Goal: Register for event/course

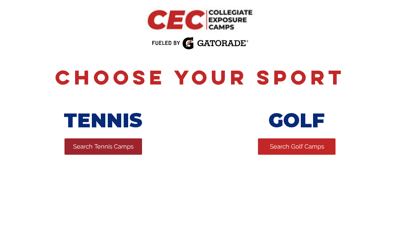
click at [96, 155] on link "Search Tennis Camps" at bounding box center [104, 146] width 78 height 16
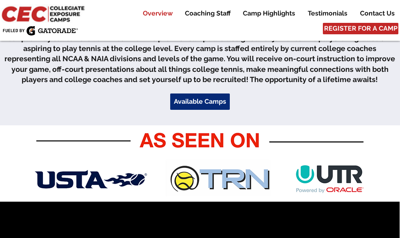
scroll to position [280, 0]
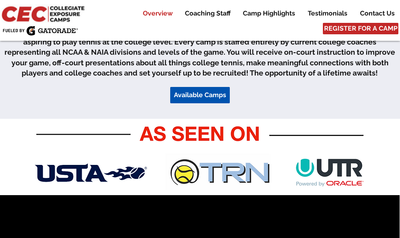
click at [190, 95] on span "Available Camps" at bounding box center [200, 95] width 52 height 9
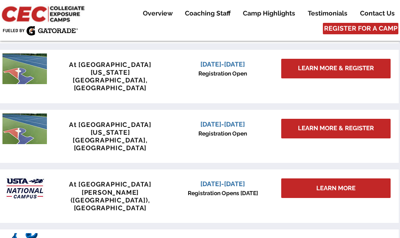
scroll to position [756, 0]
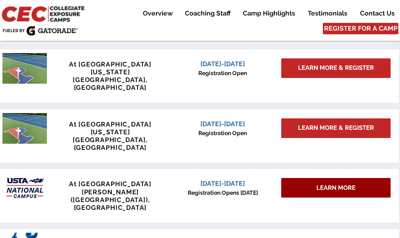
click at [324, 184] on span "LEARN MORE" at bounding box center [336, 188] width 39 height 9
click at [348, 184] on span "LEARN MORE" at bounding box center [336, 188] width 39 height 9
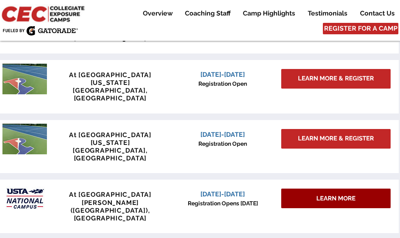
scroll to position [751, 0]
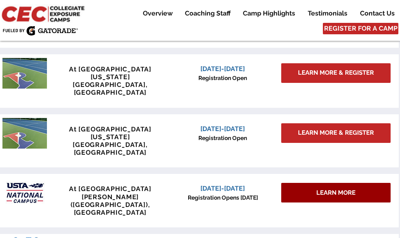
click at [351, 189] on span "LEARN MORE" at bounding box center [336, 193] width 39 height 9
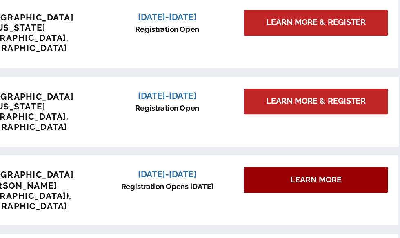
click at [317, 189] on span "LEARN MORE" at bounding box center [336, 193] width 39 height 9
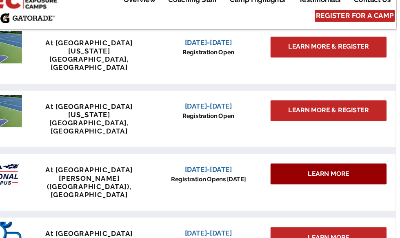
scroll to position [644, 0]
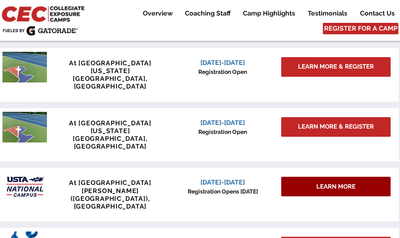
click at [340, 183] on span "LEARN MORE" at bounding box center [336, 187] width 39 height 9
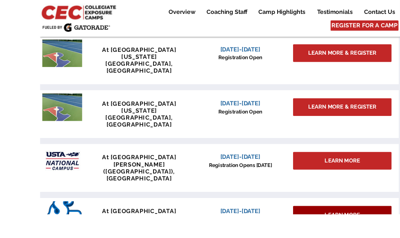
scroll to position [681, 0]
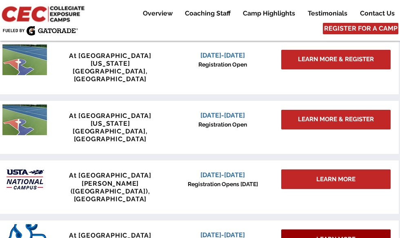
scroll to position [764, 0]
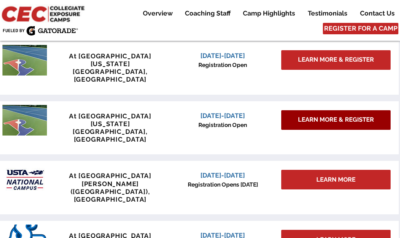
click at [351, 116] on span "LEARN MORE & REGISTER" at bounding box center [336, 120] width 76 height 9
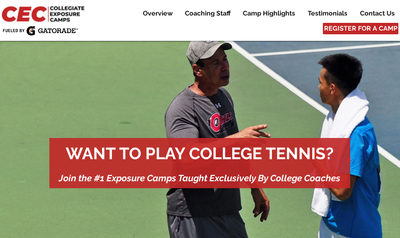
scroll to position [721, 0]
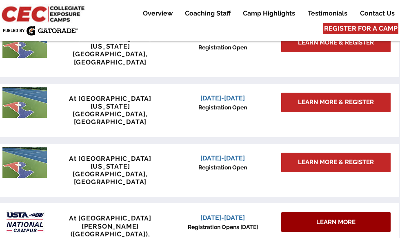
click at [344, 218] on span "LEARN MORE" at bounding box center [336, 222] width 39 height 9
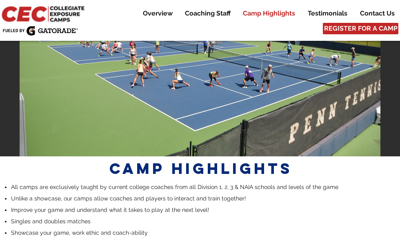
scroll to position [1551, 0]
